Goal: Task Accomplishment & Management: Use online tool/utility

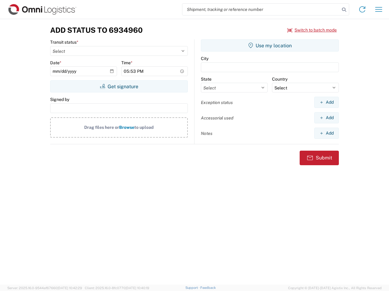
click at [261, 9] on input "search" at bounding box center [260, 10] width 157 height 12
click at [344, 10] on icon at bounding box center [343, 9] width 9 height 9
click at [362, 9] on icon at bounding box center [362, 10] width 10 height 10
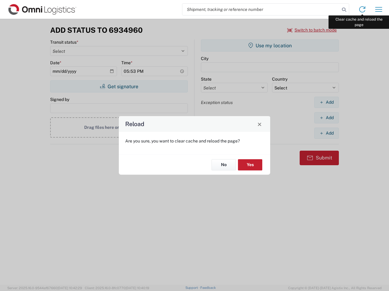
click at [378, 9] on div "Reload Are you sure, you want to clear cache and reload the page? No Yes" at bounding box center [194, 145] width 389 height 291
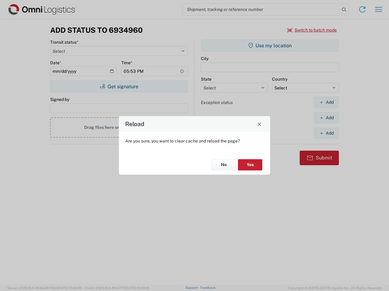
click at [312, 30] on div "Reload Are you sure, you want to clear cache and reload the page? No Yes" at bounding box center [194, 145] width 389 height 291
click at [119, 87] on div "Reload Are you sure, you want to clear cache and reload the page? No Yes" at bounding box center [194, 145] width 389 height 291
click at [270, 46] on div "Reload Are you sure, you want to clear cache and reload the page? No Yes" at bounding box center [194, 145] width 389 height 291
click at [326, 102] on div "Reload Are you sure, you want to clear cache and reload the page? No Yes" at bounding box center [194, 145] width 389 height 291
click at [326, 118] on div "Reload Are you sure, you want to clear cache and reload the page? No Yes" at bounding box center [194, 145] width 389 height 291
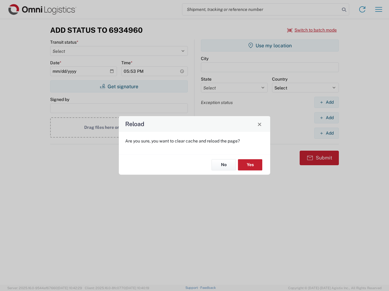
click at [326, 133] on div "Reload Are you sure, you want to clear cache and reload the page? No Yes" at bounding box center [194, 145] width 389 height 291
